Goal: Task Accomplishment & Management: Manage account settings

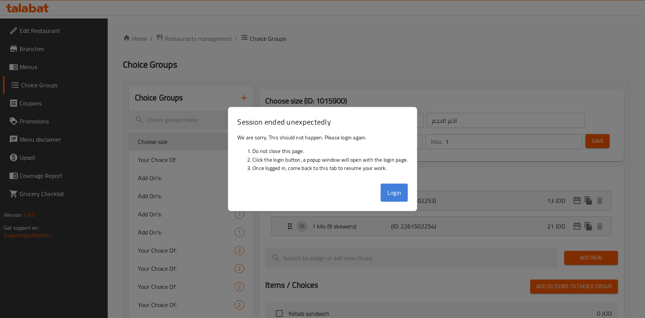
click at [395, 188] on button "Login" at bounding box center [393, 193] width 27 height 18
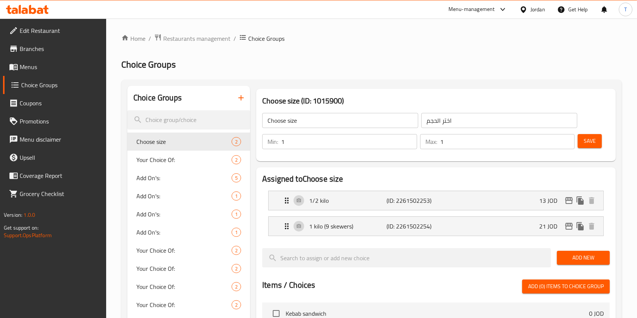
click at [483, 11] on div "Menu-management" at bounding box center [471, 9] width 46 height 9
click at [423, 32] on div "All Plugins" at bounding box center [411, 33] width 23 height 8
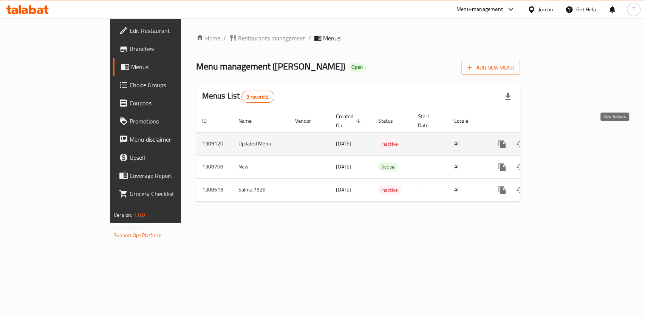
click at [561, 139] on icon "enhanced table" at bounding box center [556, 143] width 9 height 9
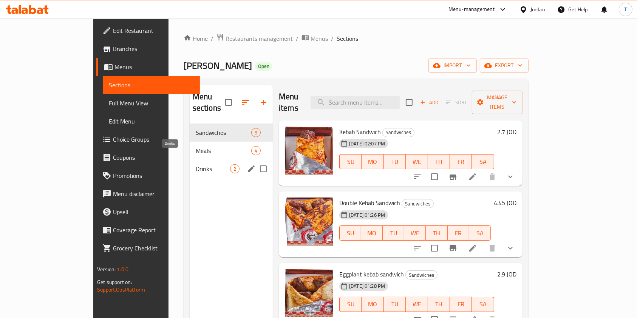
click at [196, 164] on span "Drinks" at bounding box center [213, 168] width 34 height 9
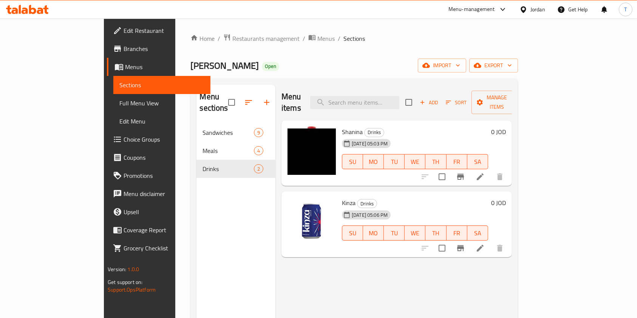
click at [239, 230] on div "Menu sections Sandwiches 9 Meals 4 Drinks 2" at bounding box center [235, 244] width 79 height 318
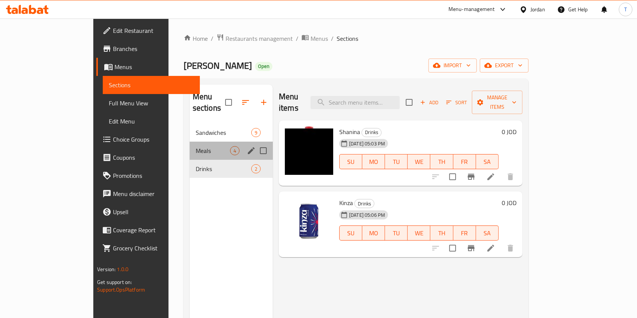
click at [196, 146] on span "Meals" at bounding box center [213, 150] width 34 height 9
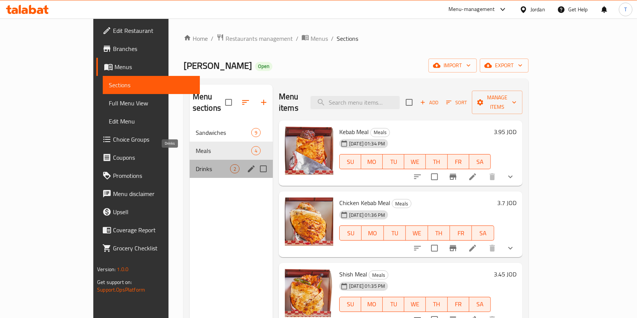
click at [196, 164] on span "Drinks" at bounding box center [213, 168] width 34 height 9
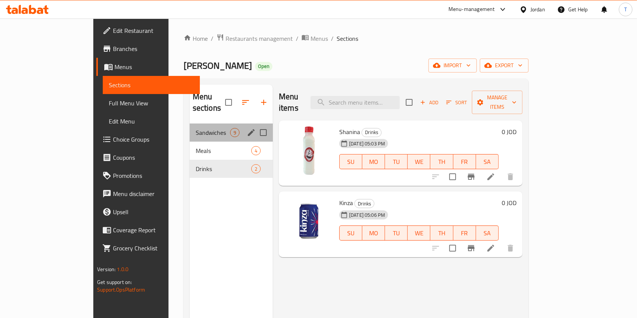
click at [190, 124] on div "Sandwiches 9" at bounding box center [231, 133] width 83 height 18
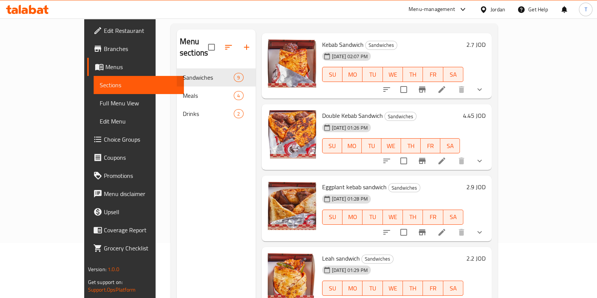
scroll to position [47, 0]
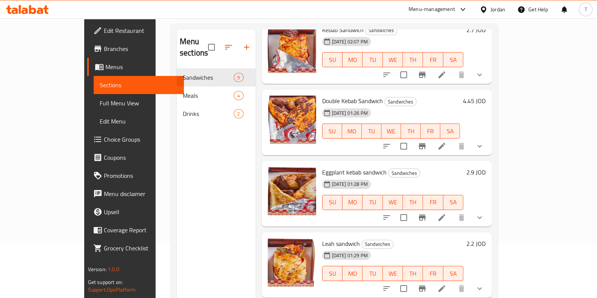
click at [486, 96] on div "4.45 JOD" at bounding box center [473, 101] width 26 height 11
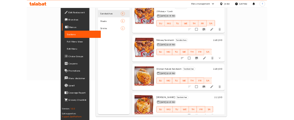
scroll to position [106, 0]
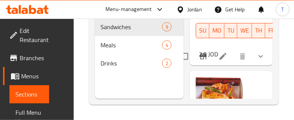
click at [125, 40] on span "Meals" at bounding box center [132, 44] width 62 height 9
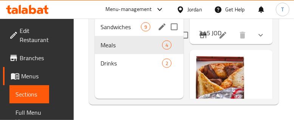
click at [124, 28] on span "Sandwiches" at bounding box center [121, 26] width 40 height 9
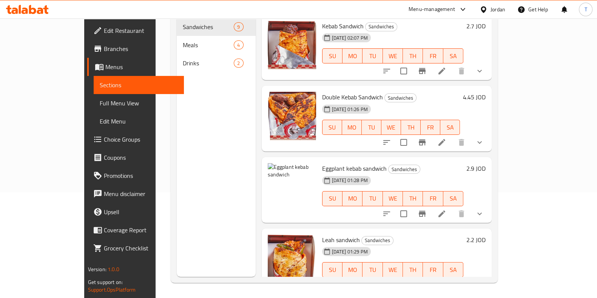
click at [452, 207] on li at bounding box center [441, 214] width 21 height 14
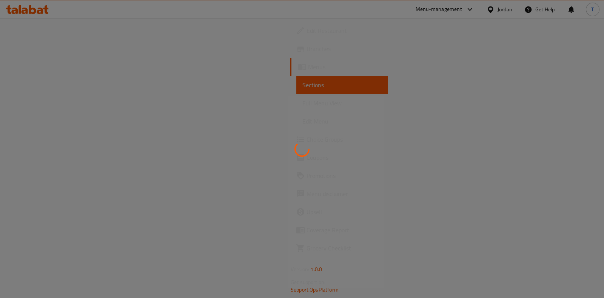
click at [241, 91] on div at bounding box center [302, 149] width 604 height 298
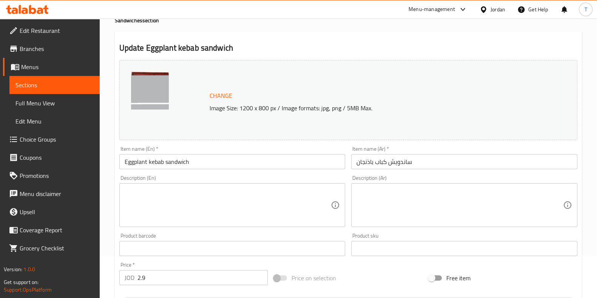
scroll to position [94, 0]
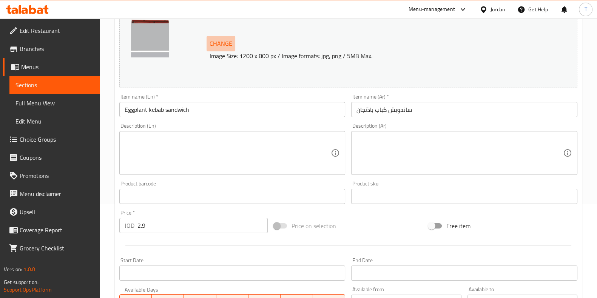
click at [216, 42] on span "Change" at bounding box center [221, 43] width 23 height 11
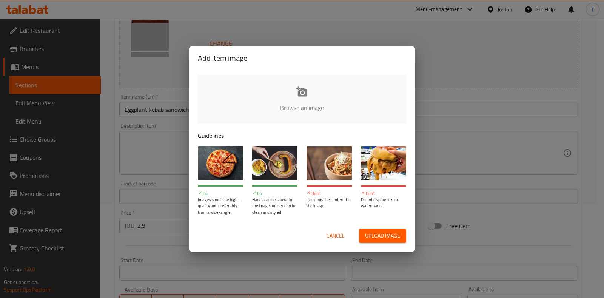
click at [304, 94] on input "file" at bounding box center [557, 110] width 719 height 71
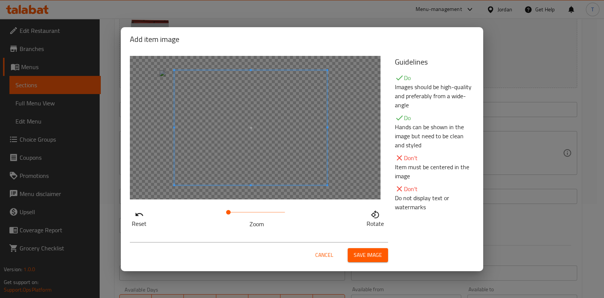
click at [281, 144] on span at bounding box center [250, 127] width 153 height 115
click at [230, 93] on div at bounding box center [249, 127] width 151 height 113
drag, startPoint x: 226, startPoint y: 214, endPoint x: 239, endPoint y: 214, distance: 12.5
click at [239, 214] on span at bounding box center [238, 212] width 5 height 5
click at [232, 174] on span at bounding box center [241, 137] width 151 height 113
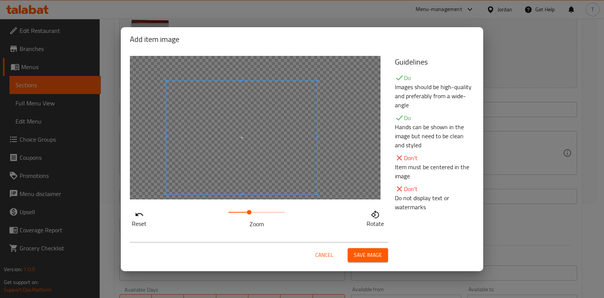
drag, startPoint x: 237, startPoint y: 211, endPoint x: 250, endPoint y: 211, distance: 12.8
click at [250, 211] on span at bounding box center [249, 212] width 5 height 5
click at [251, 195] on span at bounding box center [243, 142] width 151 height 113
click at [320, 158] on div at bounding box center [255, 128] width 251 height 144
drag, startPoint x: 250, startPoint y: 212, endPoint x: 246, endPoint y: 212, distance: 4.2
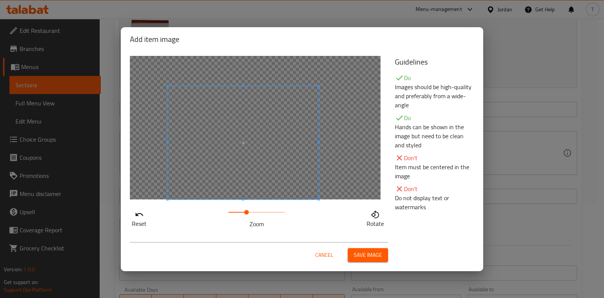
click at [246, 212] on span at bounding box center [246, 212] width 5 height 5
click at [345, 176] on div at bounding box center [255, 128] width 251 height 144
click at [368, 254] on span "Save image" at bounding box center [368, 254] width 28 height 9
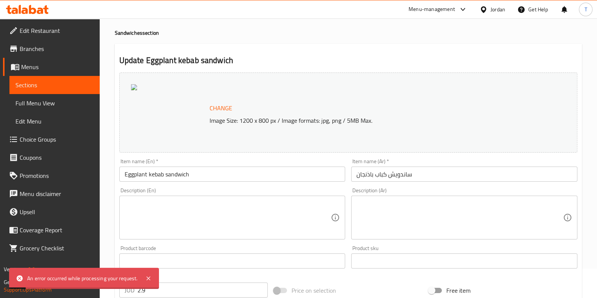
scroll to position [0, 0]
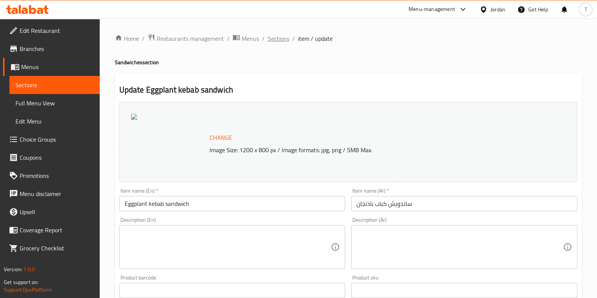
click at [268, 36] on span "Sections" at bounding box center [279, 38] width 22 height 9
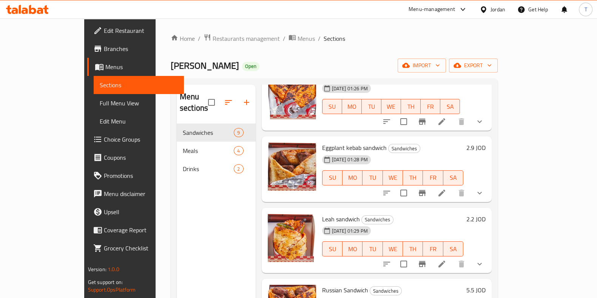
scroll to position [142, 0]
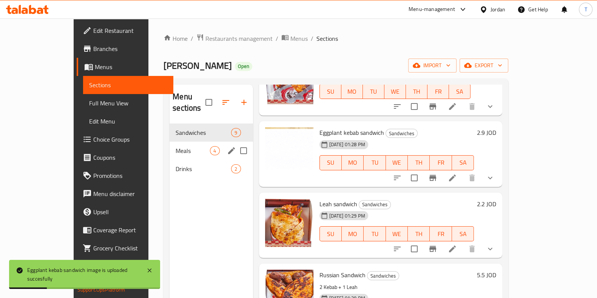
click at [176, 146] on span "Meals" at bounding box center [193, 150] width 34 height 9
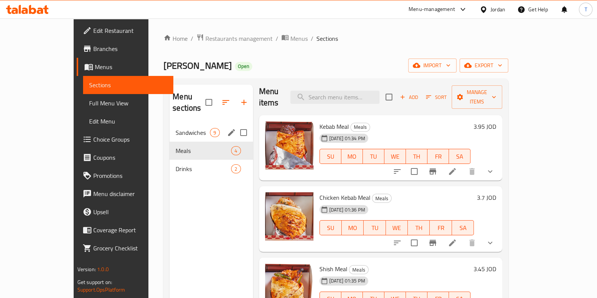
click at [176, 128] on span "Sandwiches" at bounding box center [193, 132] width 34 height 9
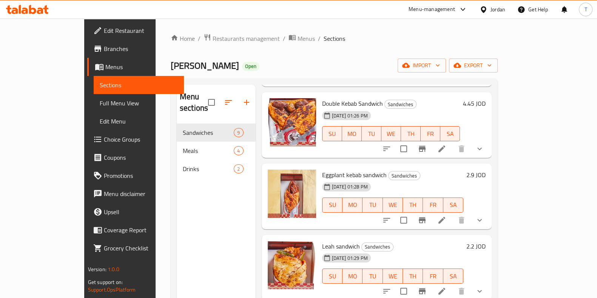
scroll to position [100, 0]
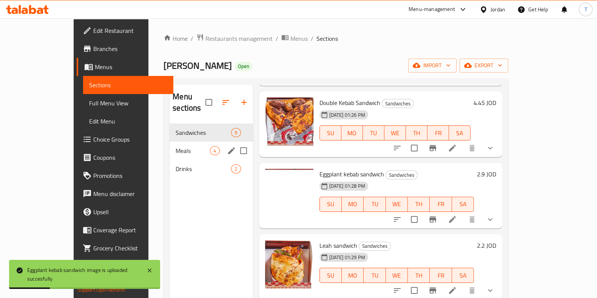
click at [170, 145] on div "Meals 4" at bounding box center [211, 151] width 83 height 18
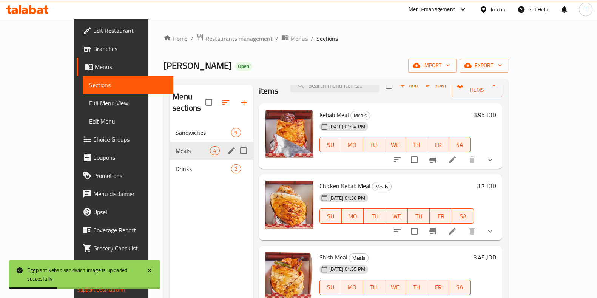
scroll to position [5, 0]
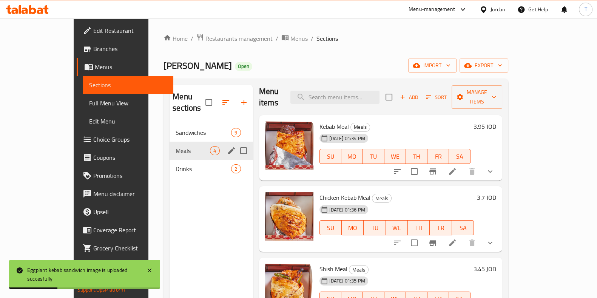
click at [176, 128] on span "Sandwiches" at bounding box center [204, 132] width 56 height 9
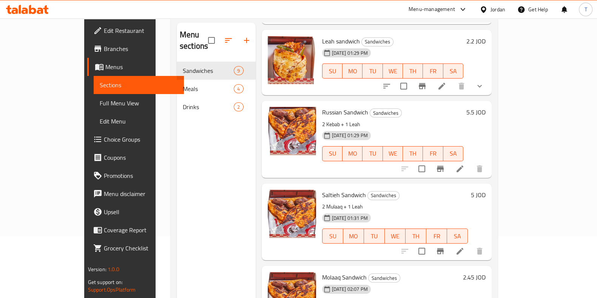
scroll to position [47, 0]
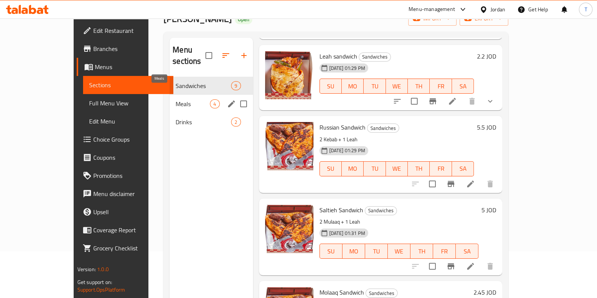
click at [176, 99] on span "Meals" at bounding box center [193, 103] width 34 height 9
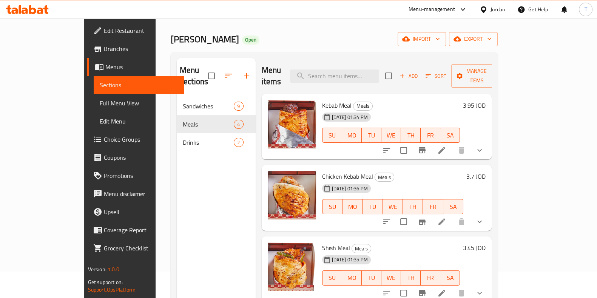
scroll to position [25, 0]
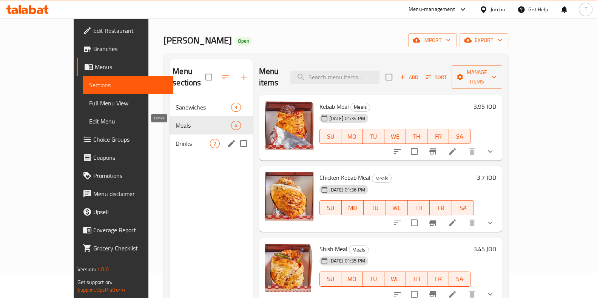
click at [176, 139] on span "Drinks" at bounding box center [193, 143] width 34 height 9
